Goal: Task Accomplishment & Management: Use online tool/utility

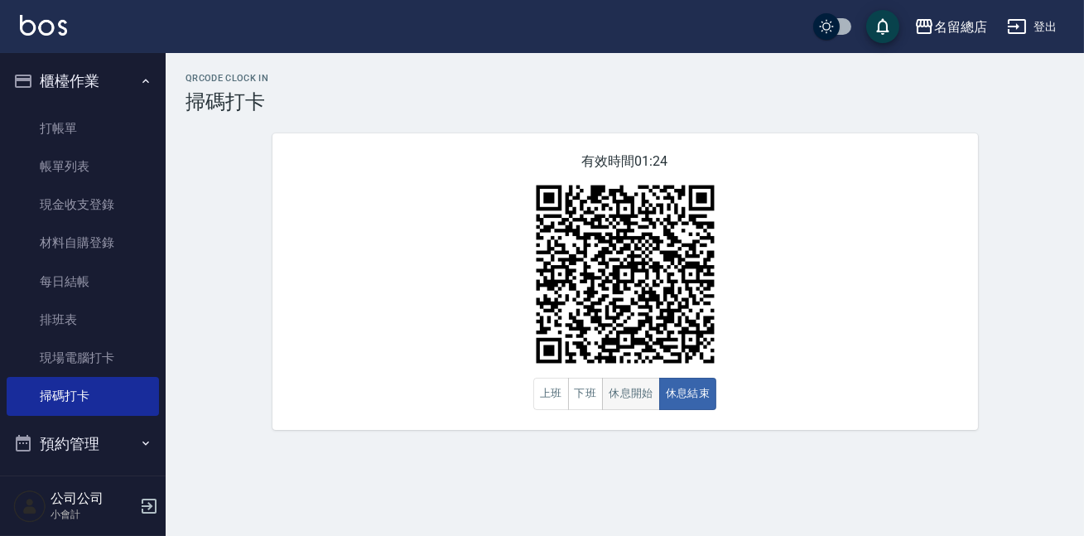
click at [624, 380] on button "休息開始" at bounding box center [631, 394] width 58 height 32
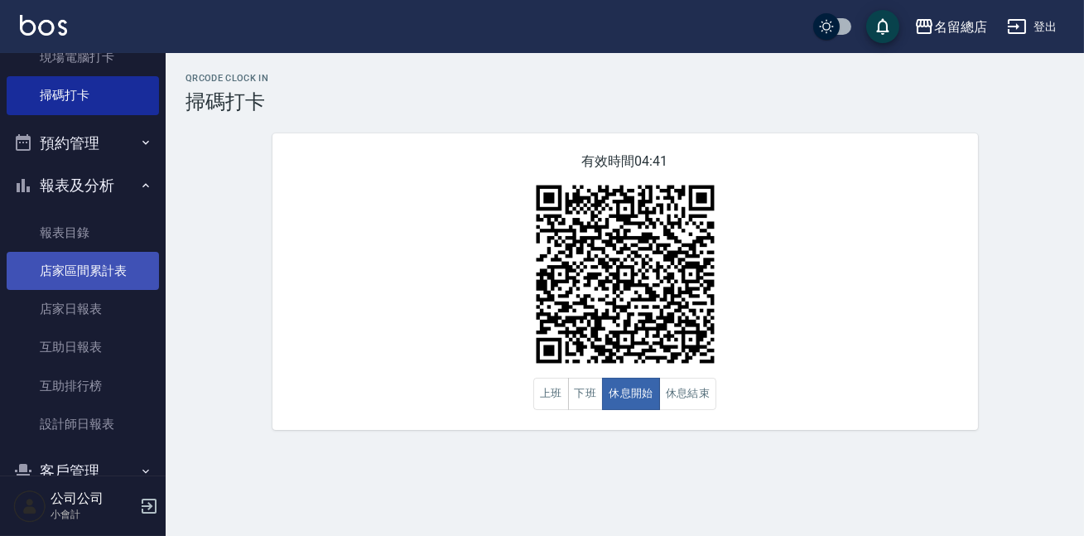
scroll to position [376, 0]
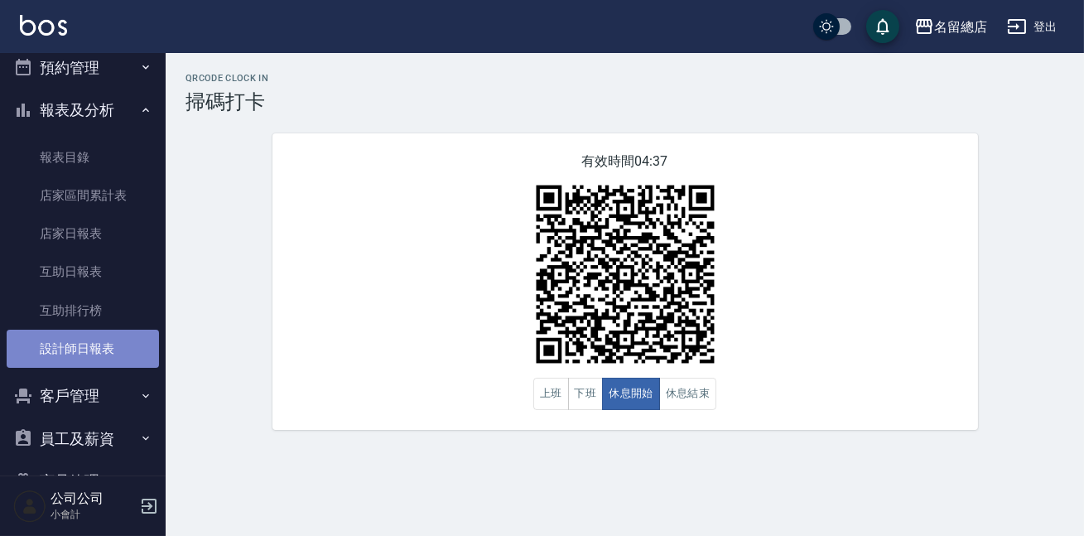
click at [115, 351] on link "設計師日報表" at bounding box center [83, 349] width 152 height 38
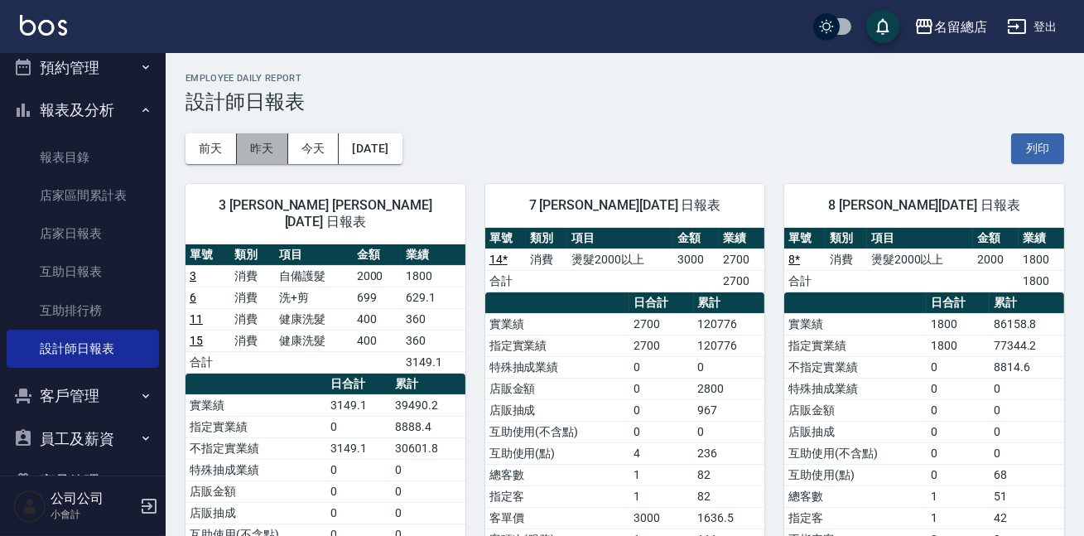
click at [242, 135] on button "昨天" at bounding box center [262, 148] width 51 height 31
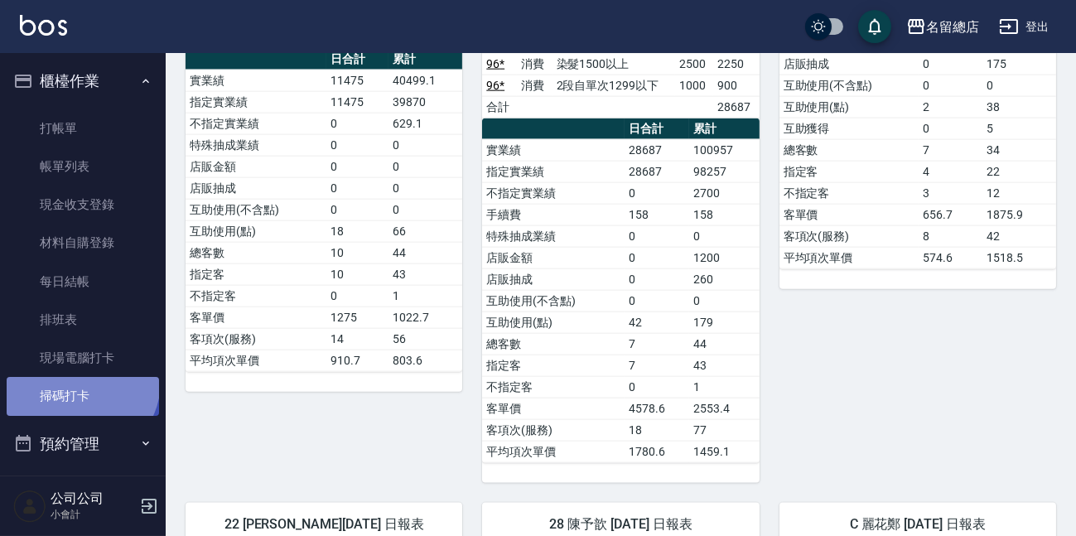
click at [80, 382] on link "掃碼打卡" at bounding box center [83, 396] width 152 height 38
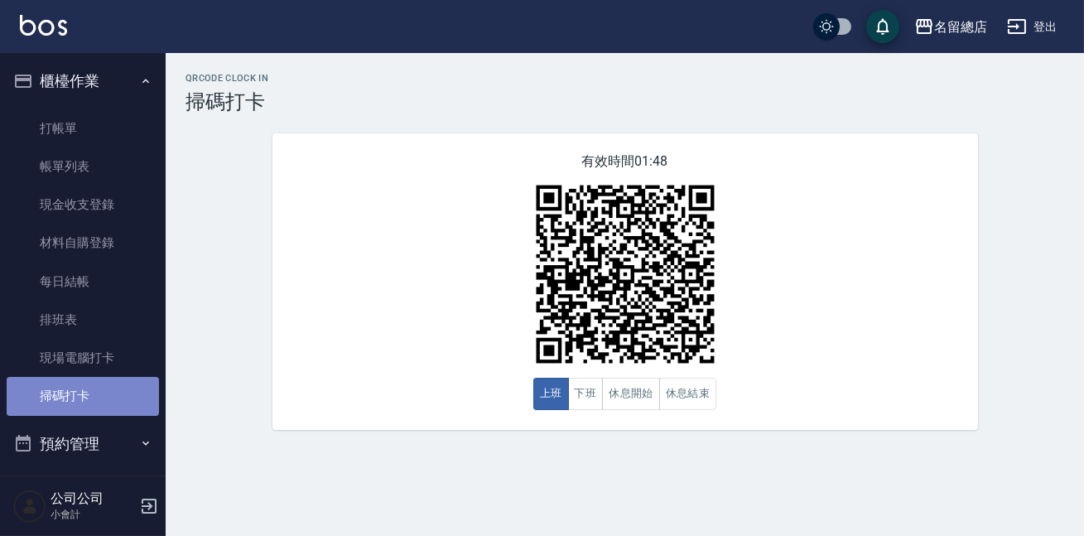
click at [82, 387] on link "掃碼打卡" at bounding box center [83, 396] width 152 height 38
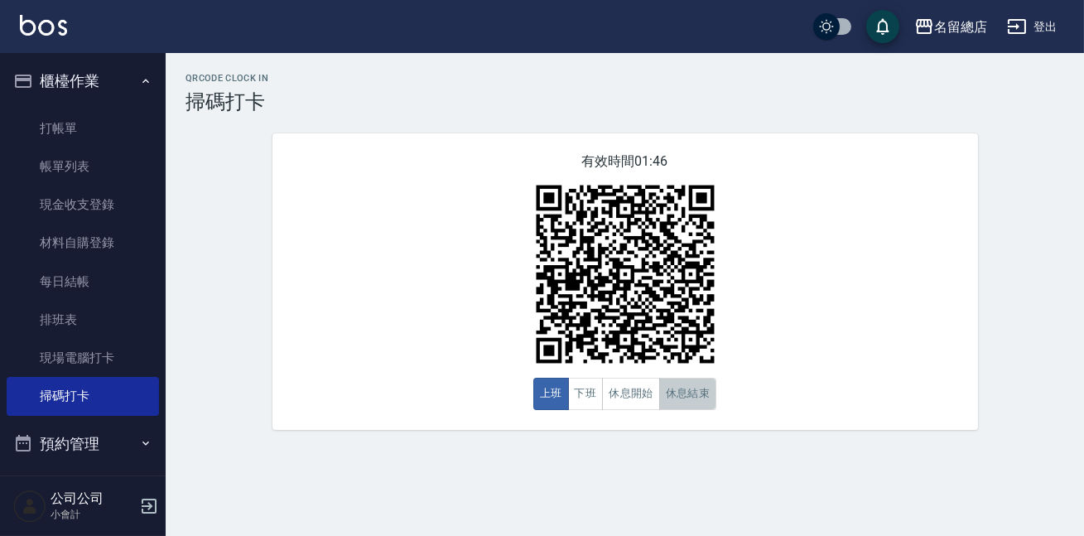
click at [696, 400] on button "休息結束" at bounding box center [688, 394] width 58 height 32
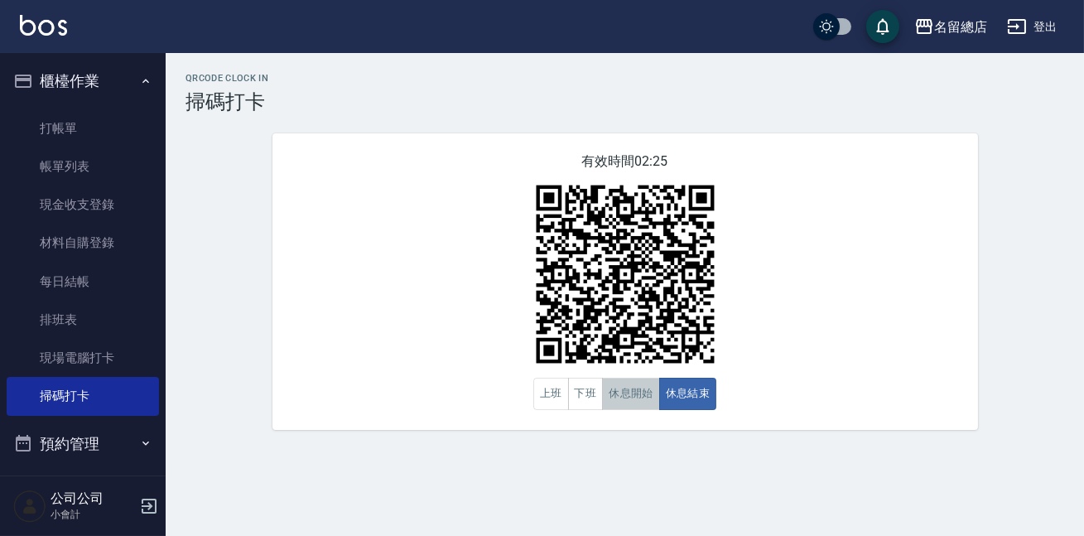
click at [634, 399] on button "休息開始" at bounding box center [631, 394] width 58 height 32
